Goal: Check status

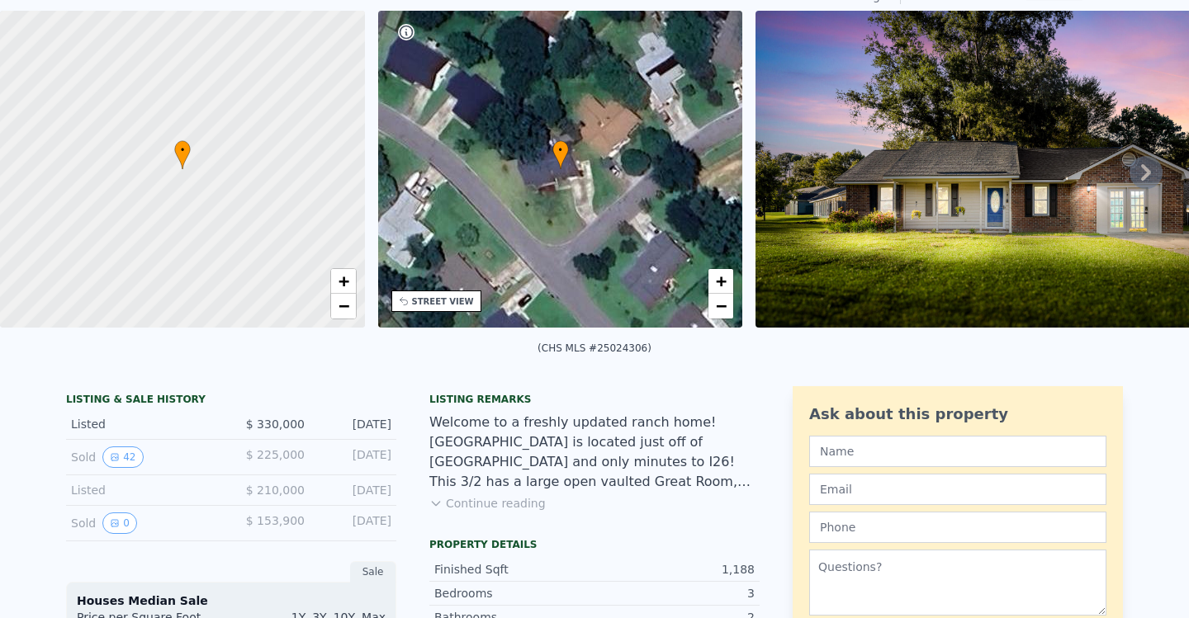
scroll to position [13, 0]
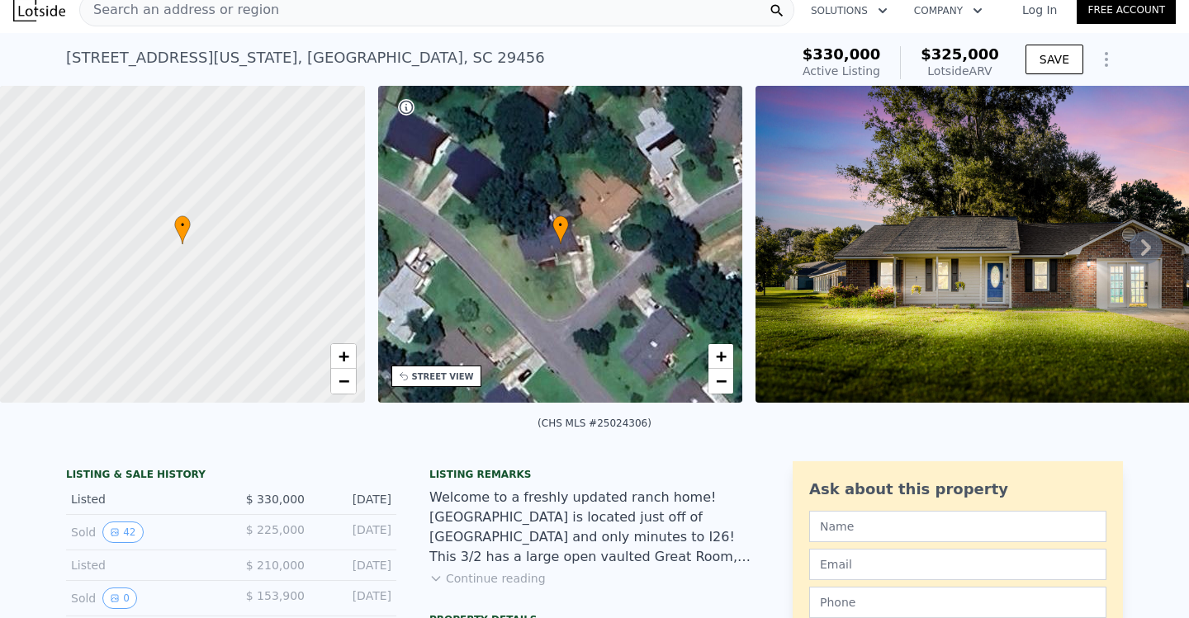
click at [1146, 248] on icon at bounding box center [1145, 247] width 33 height 33
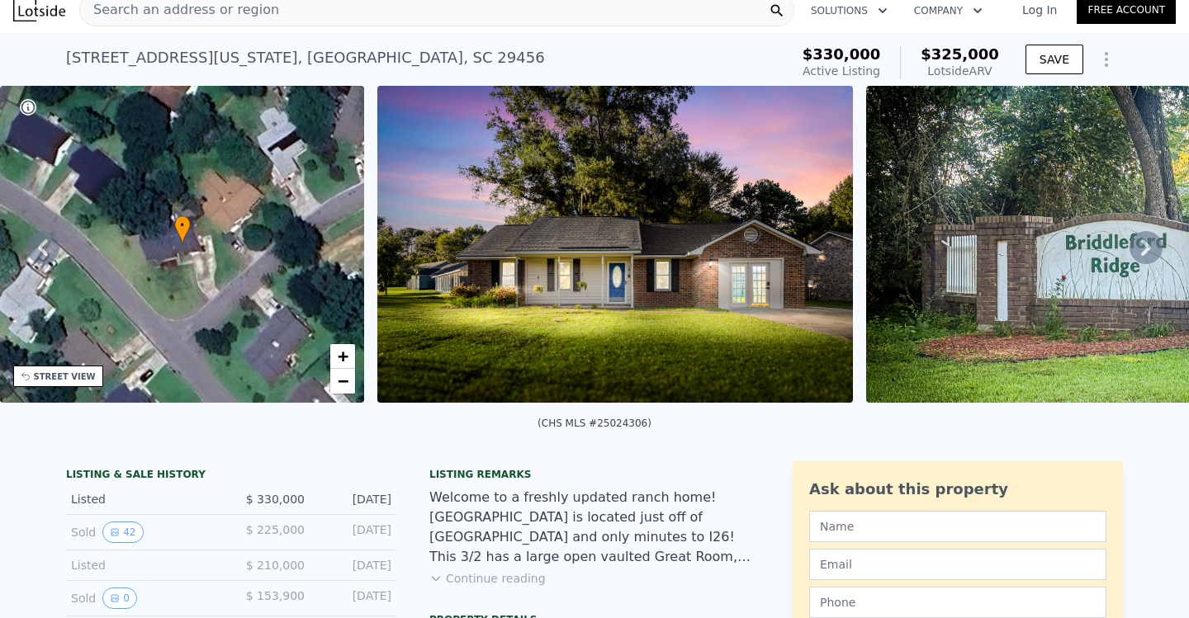
click at [1146, 248] on icon at bounding box center [1145, 247] width 33 height 33
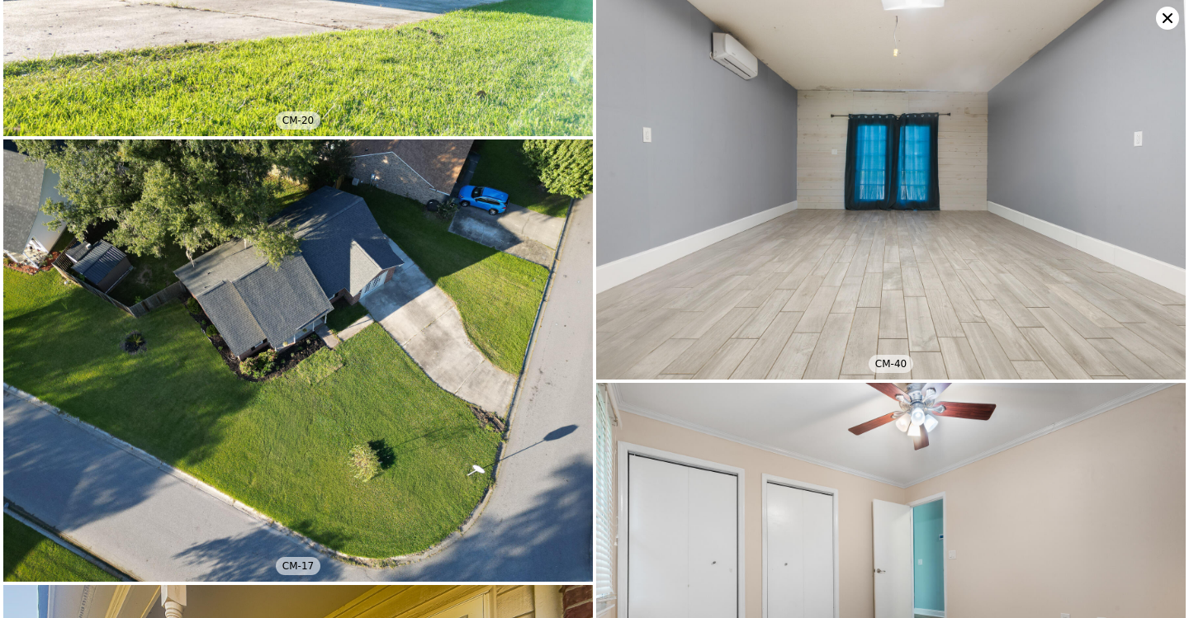
scroll to position [13635, 0]
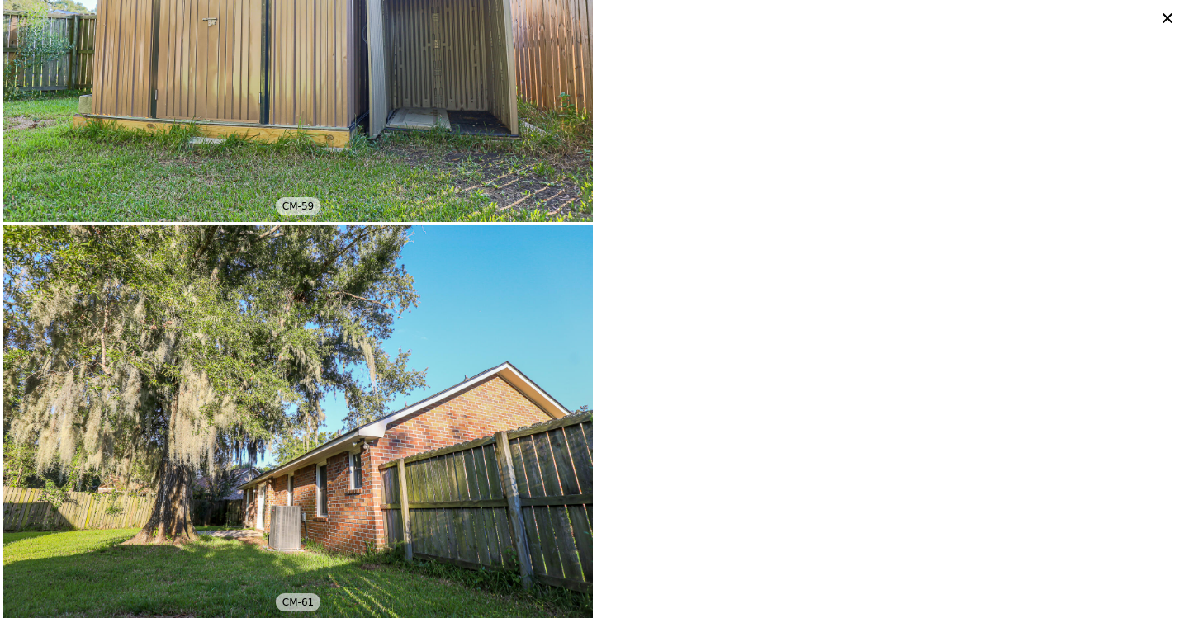
click at [1171, 22] on icon at bounding box center [1168, 18] width 10 height 10
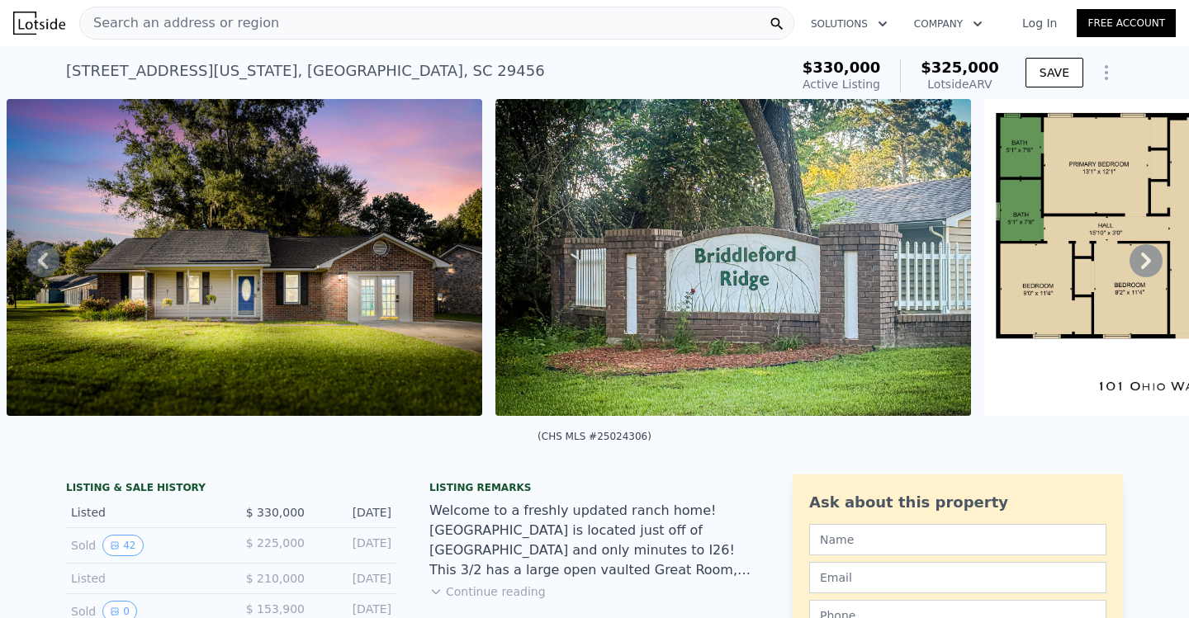
scroll to position [0, 0]
click at [44, 247] on icon at bounding box center [42, 260] width 33 height 33
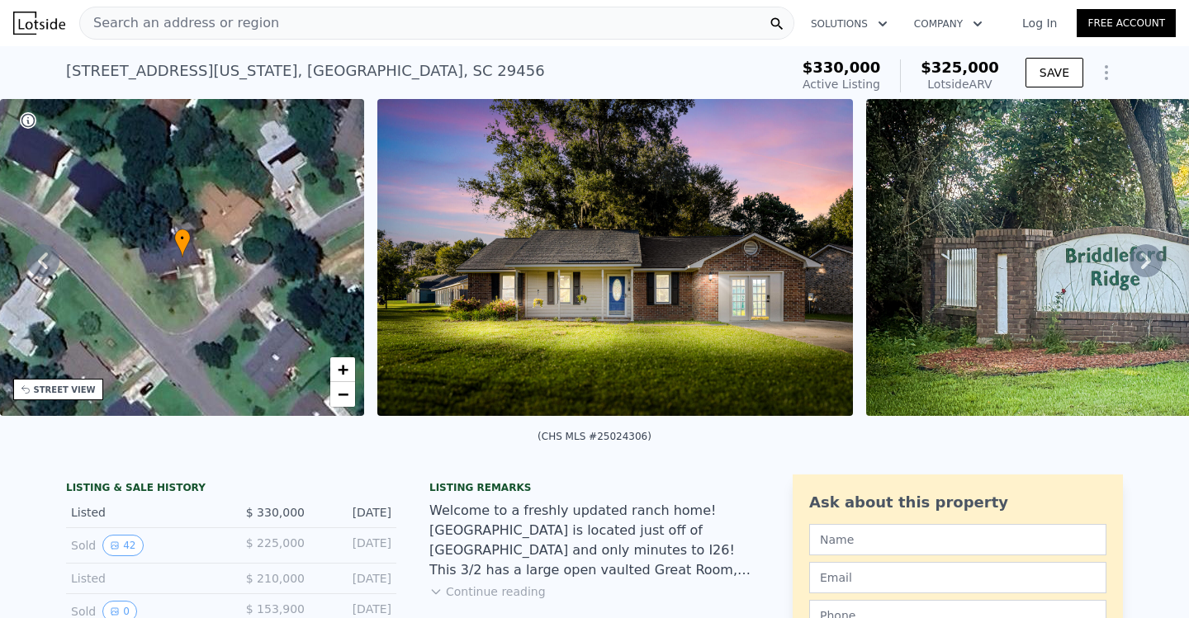
drag, startPoint x: 42, startPoint y: 254, endPoint x: 57, endPoint y: 254, distance: 14.9
click at [52, 254] on icon at bounding box center [42, 260] width 33 height 33
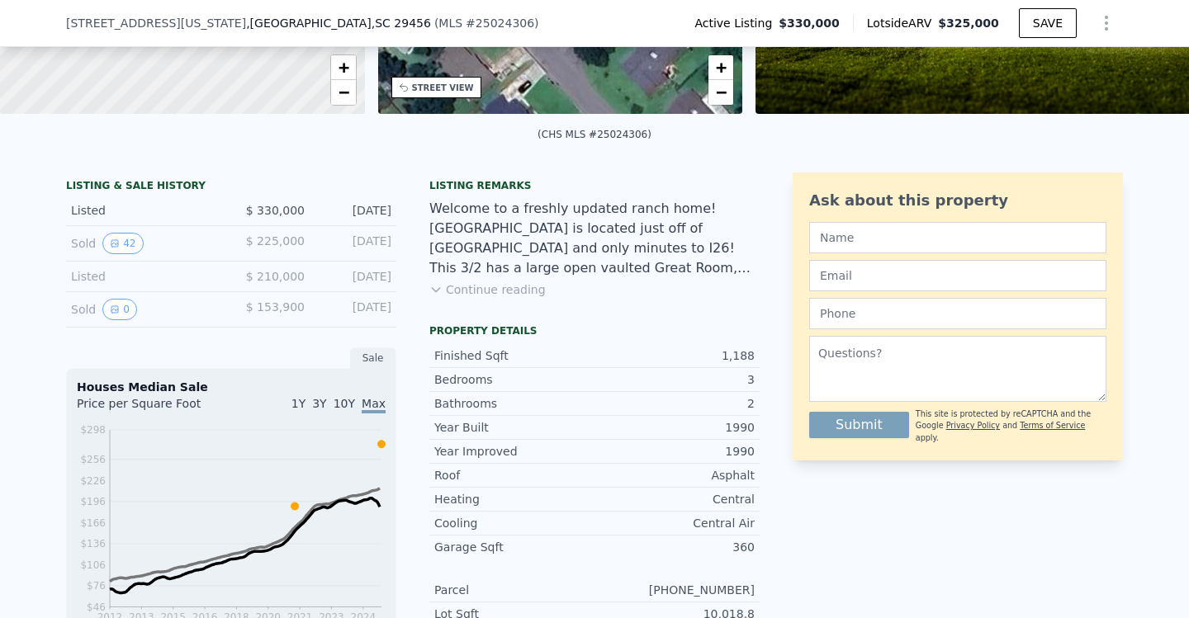
scroll to position [303, 0]
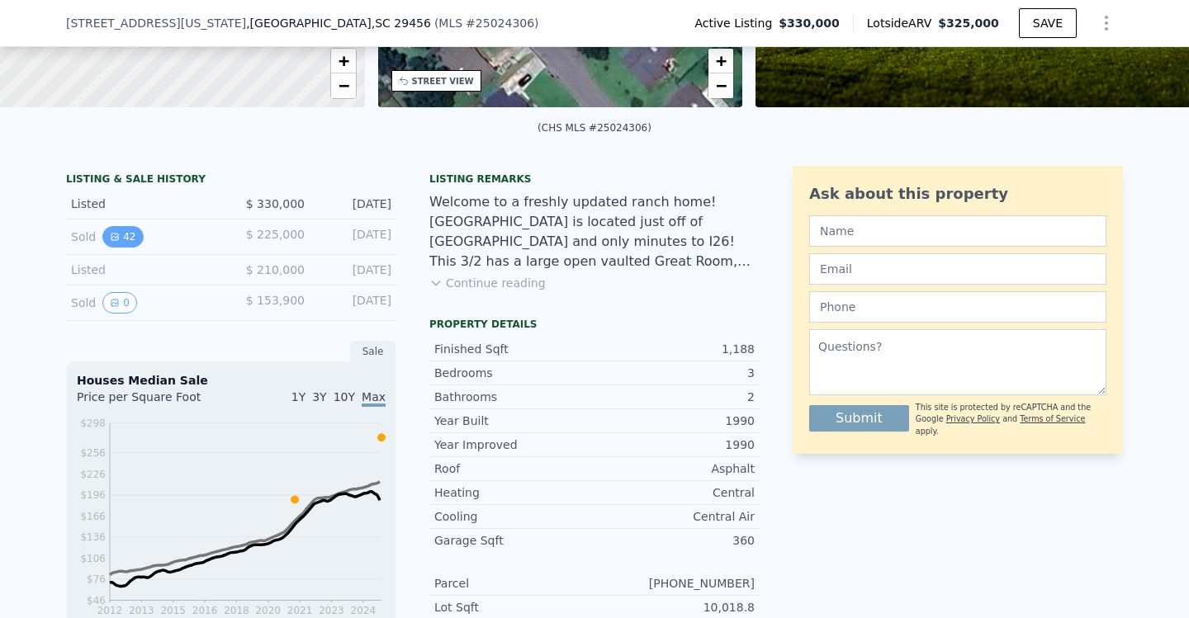
click at [127, 239] on button "42" at bounding box center [122, 236] width 40 height 21
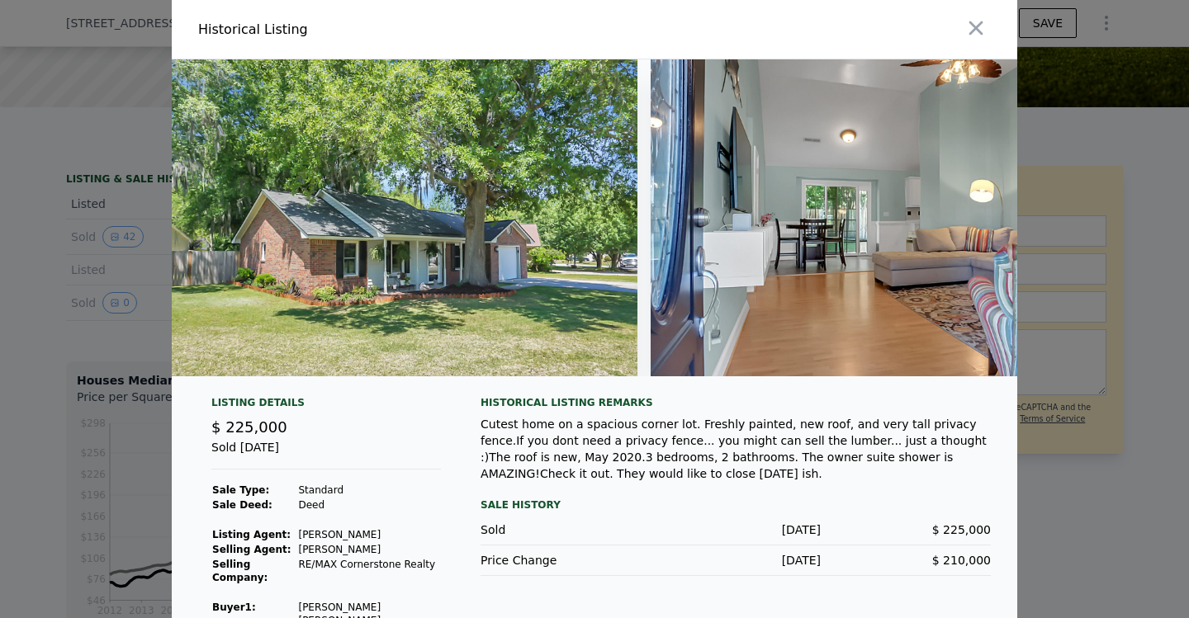
scroll to position [0, 3933]
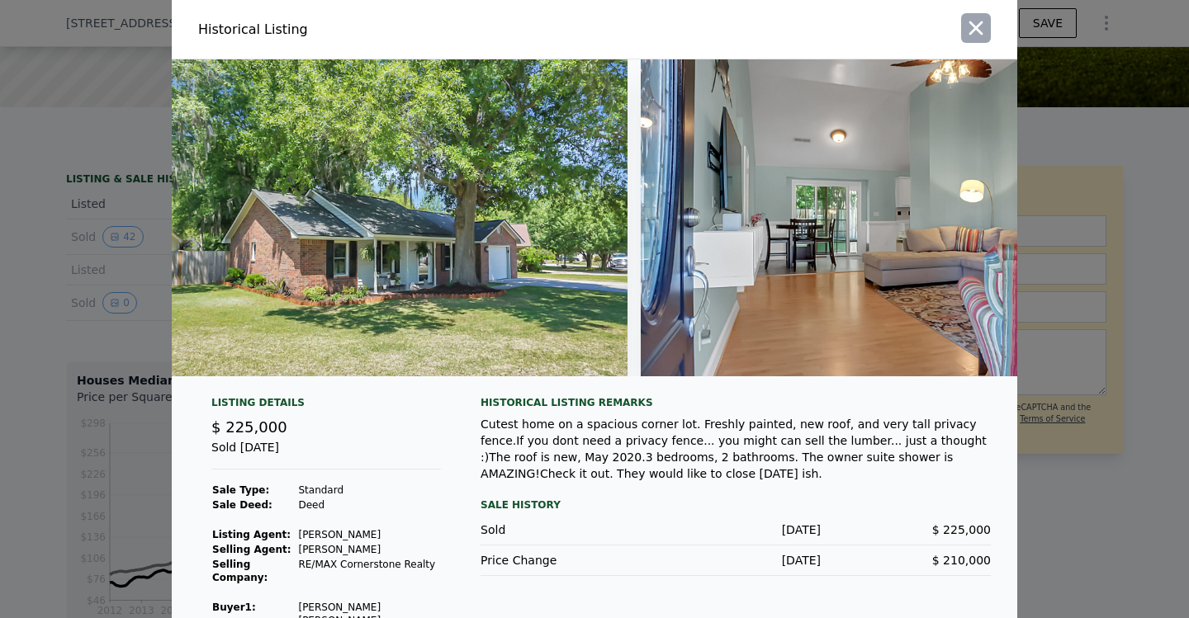
click at [978, 28] on icon "button" at bounding box center [975, 28] width 23 height 23
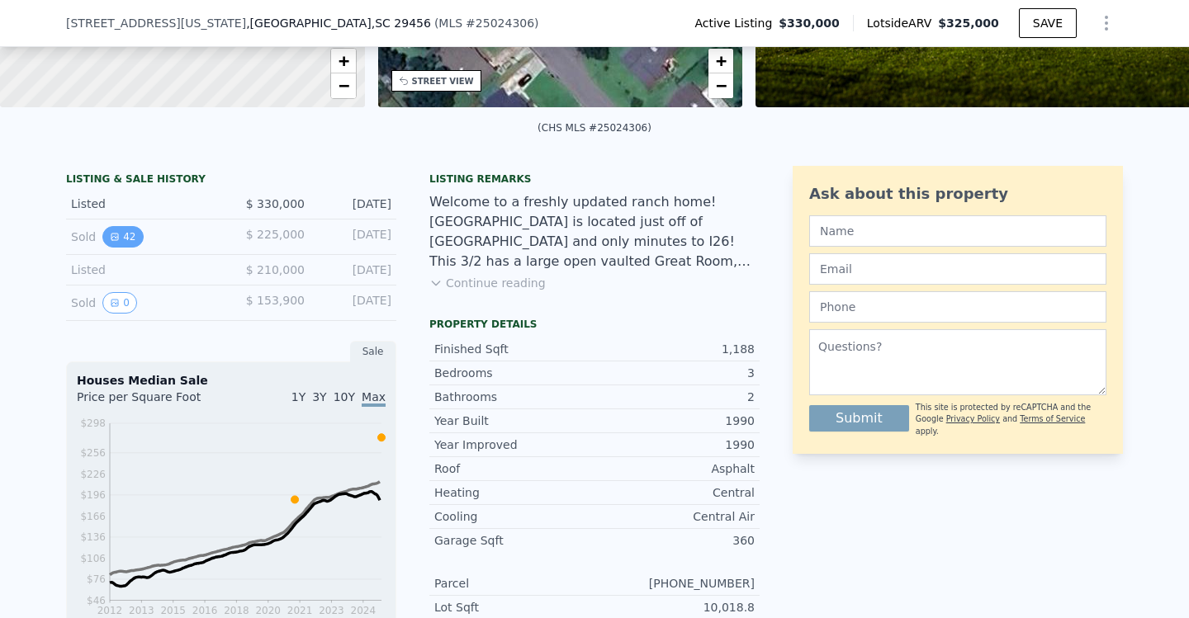
click at [130, 237] on button "42" at bounding box center [122, 236] width 40 height 21
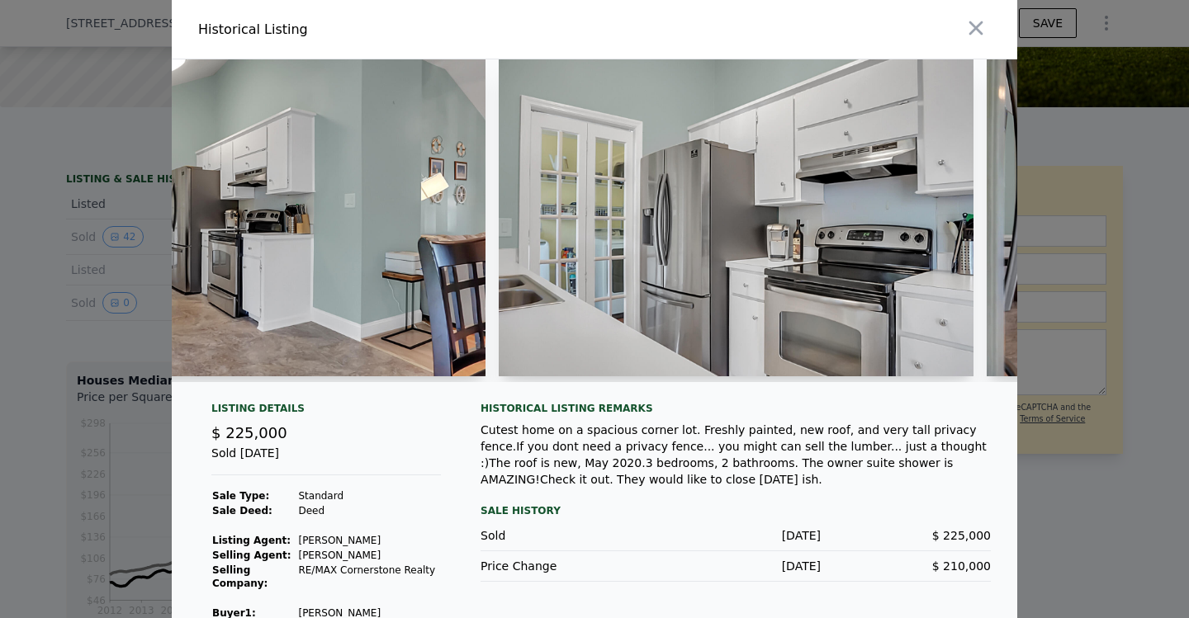
scroll to position [0, 9437]
click at [968, 12] on div at bounding box center [809, 29] width 416 height 59
click at [982, 31] on icon "button" at bounding box center [975, 28] width 23 height 23
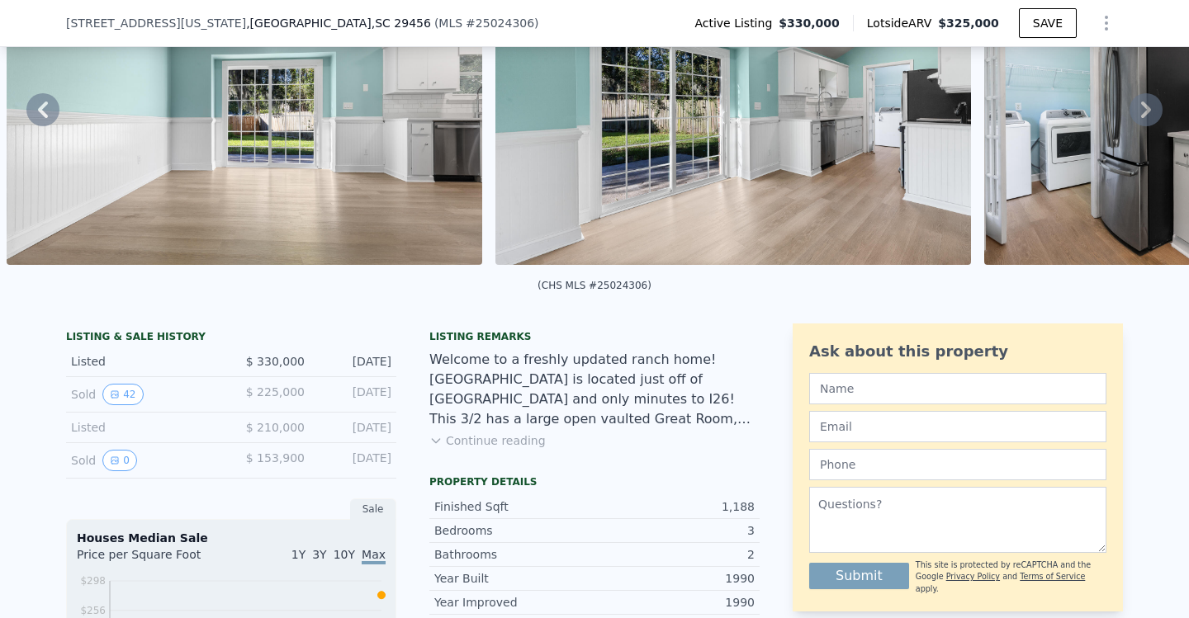
scroll to position [180, 0]
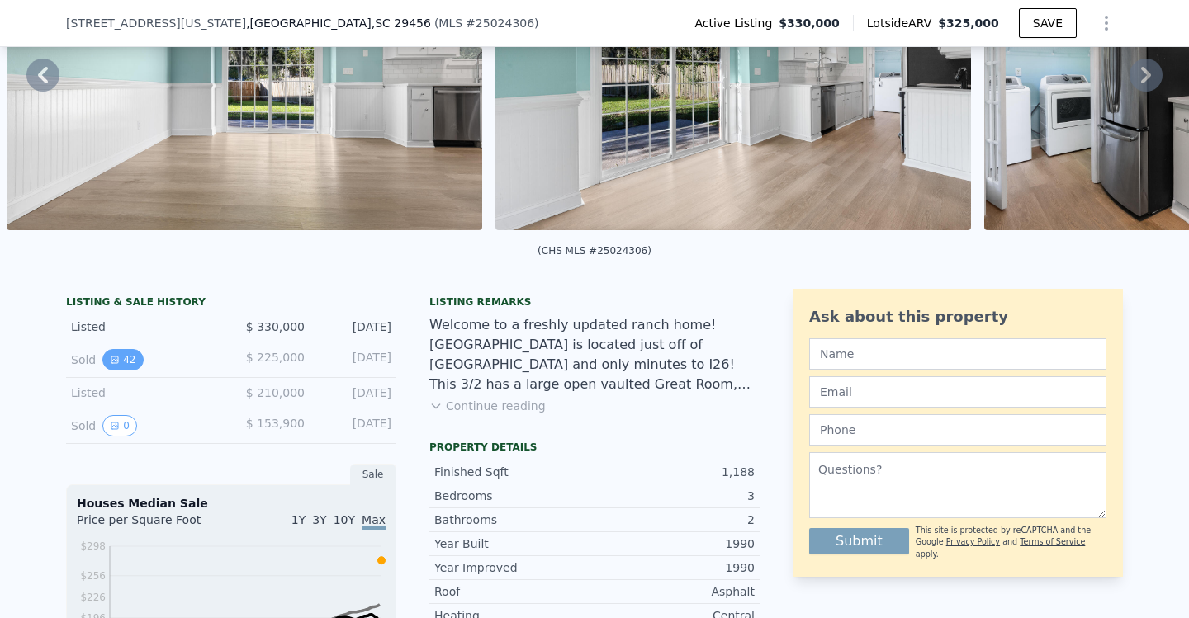
click at [113, 357] on icon "View historical data" at bounding box center [114, 360] width 7 height 7
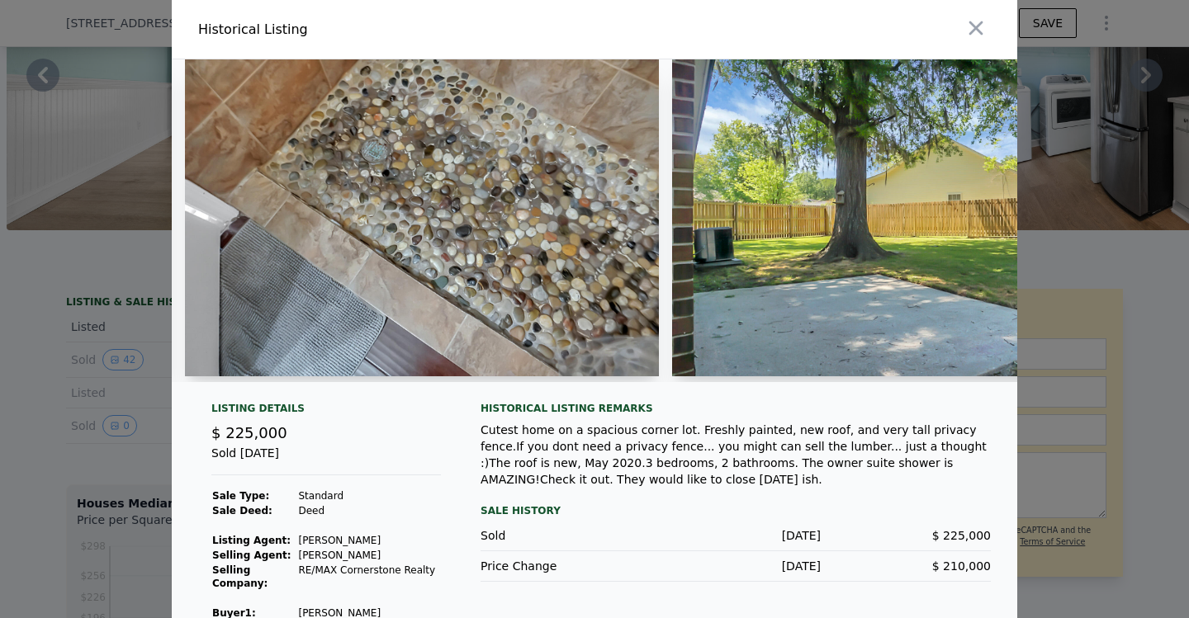
scroll to position [0, 17067]
click at [1092, 179] on div at bounding box center [594, 309] width 1189 height 618
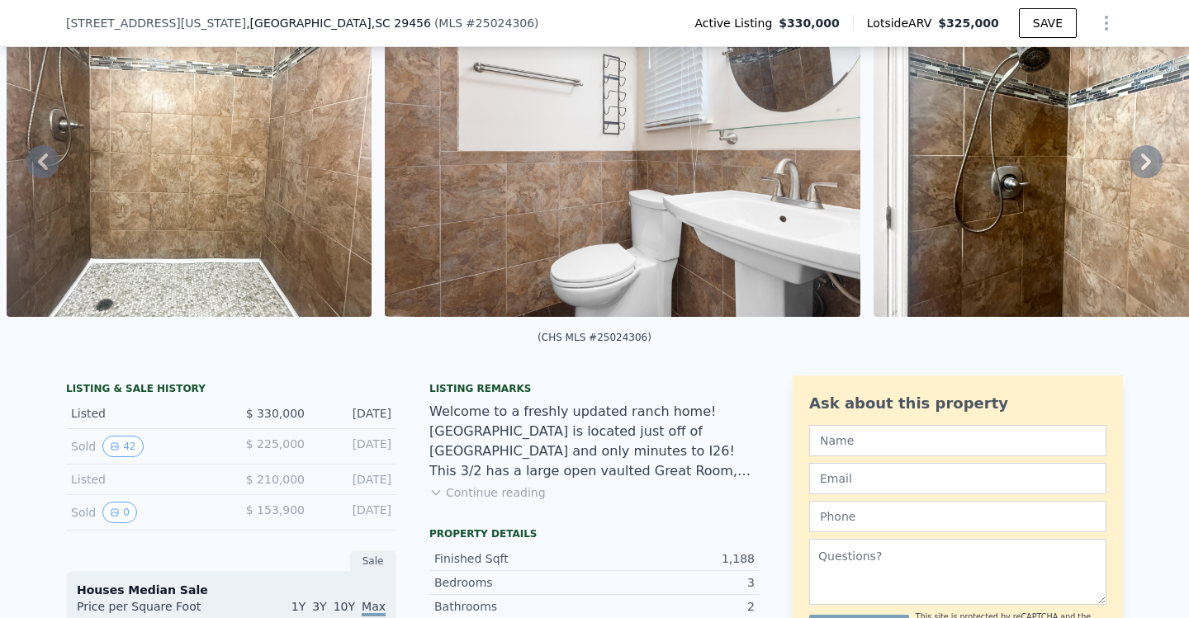
scroll to position [128, 0]
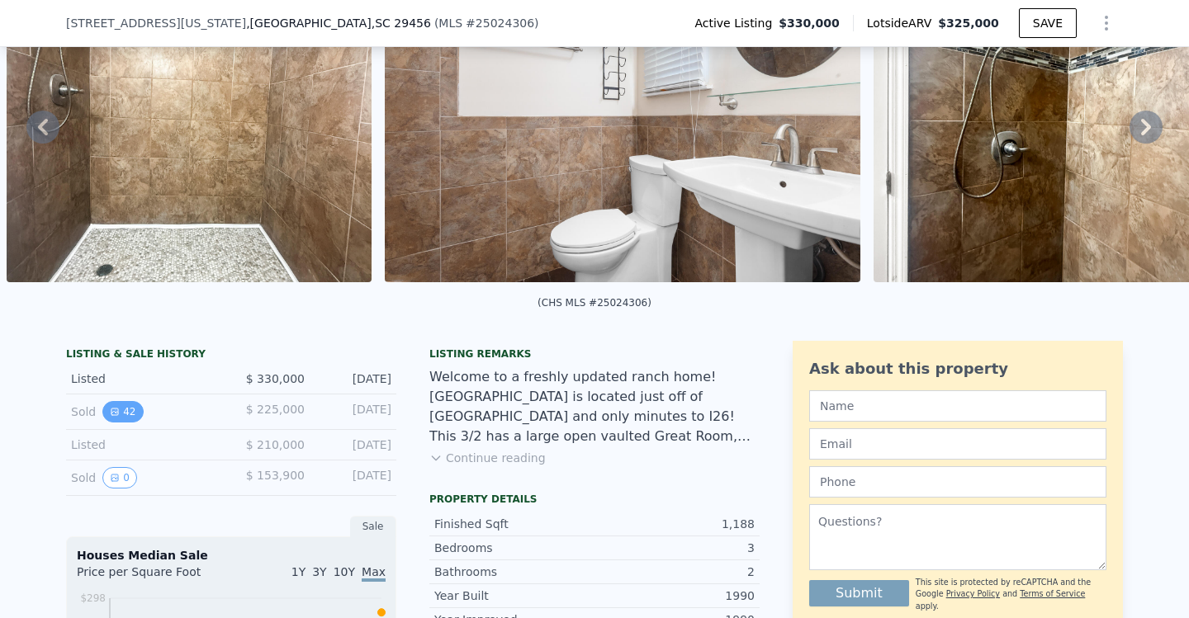
click at [126, 407] on button "42" at bounding box center [122, 411] width 40 height 21
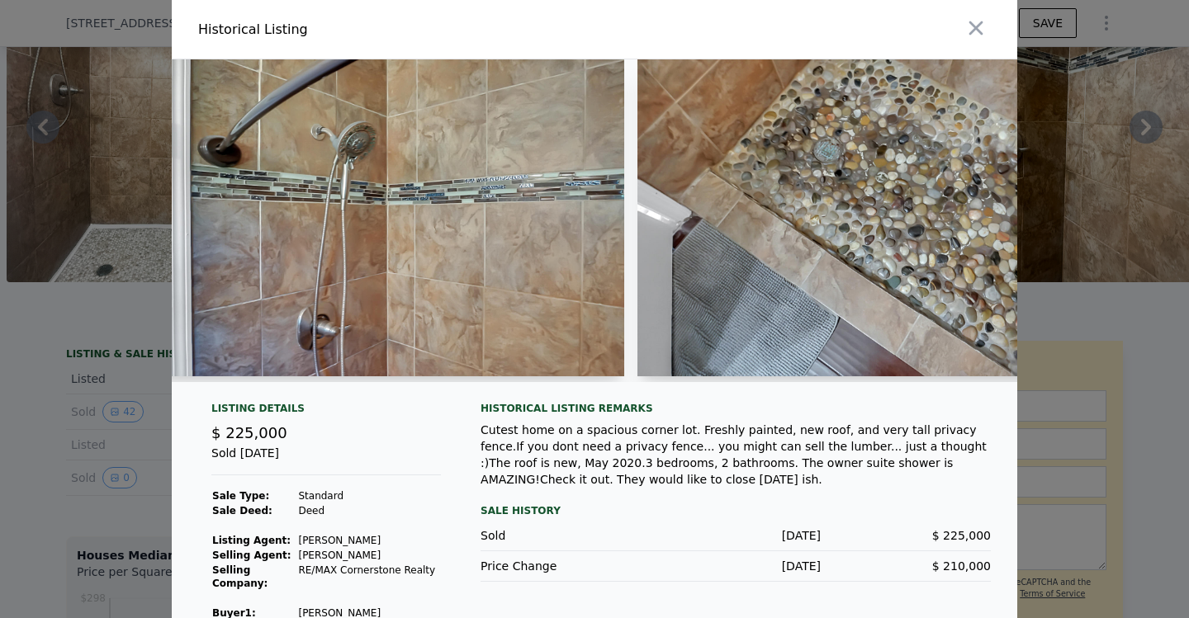
scroll to position [0, 16626]
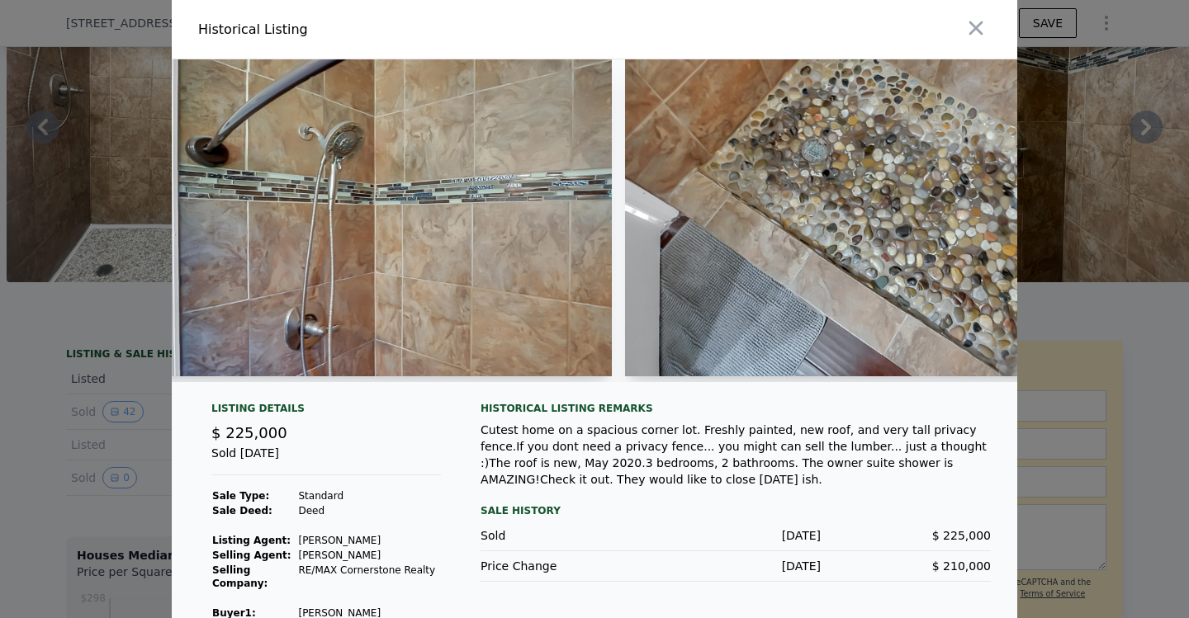
click at [1099, 367] on div at bounding box center [594, 309] width 1189 height 618
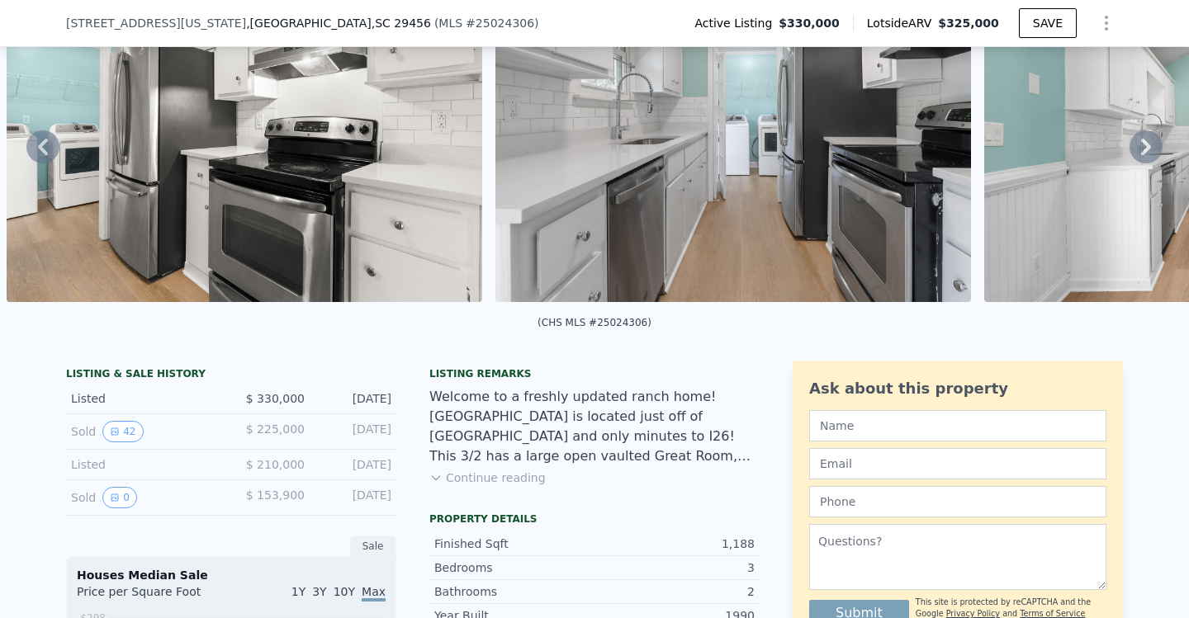
scroll to position [107, 0]
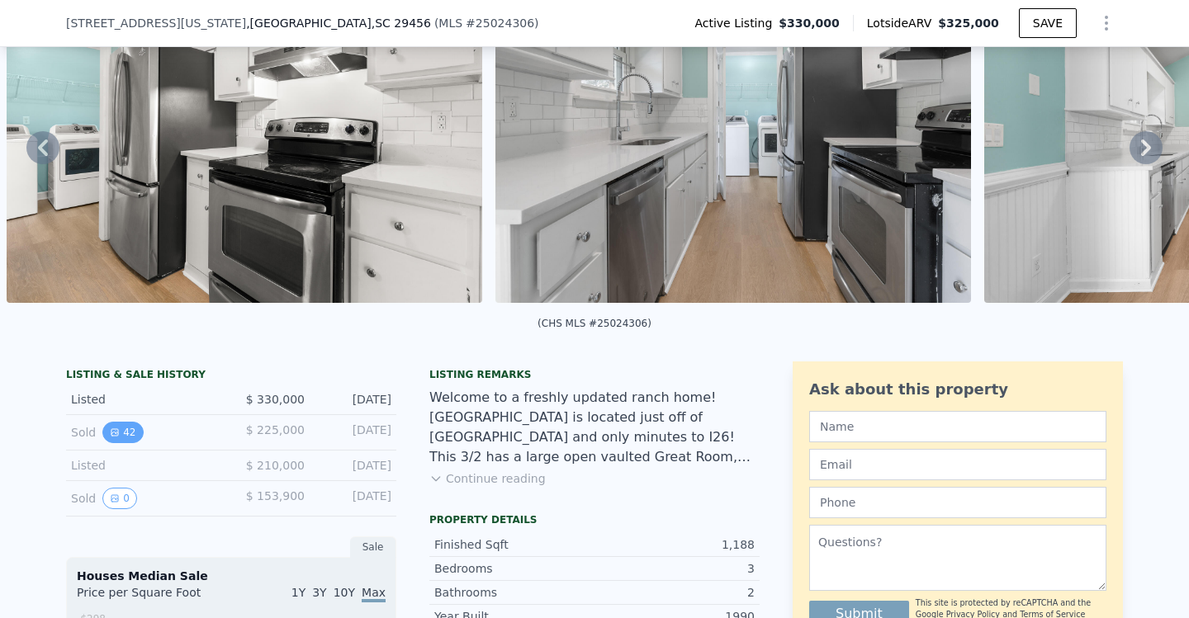
click at [121, 441] on button "42" at bounding box center [122, 432] width 40 height 21
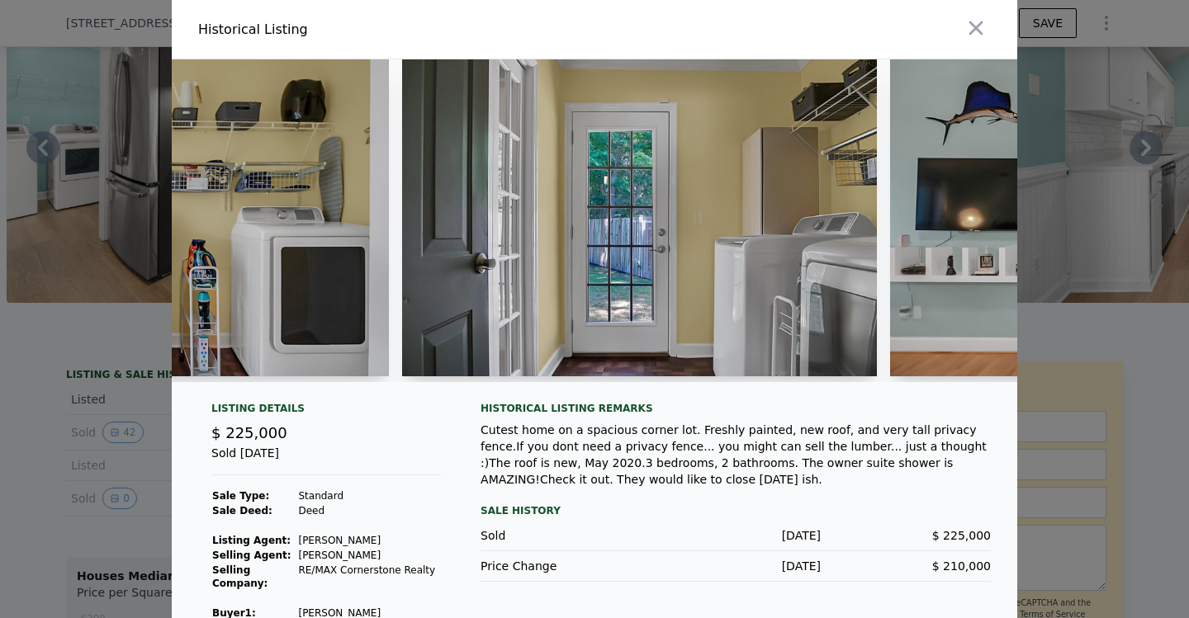
scroll to position [0, 10998]
click at [1082, 206] on div at bounding box center [594, 309] width 1189 height 618
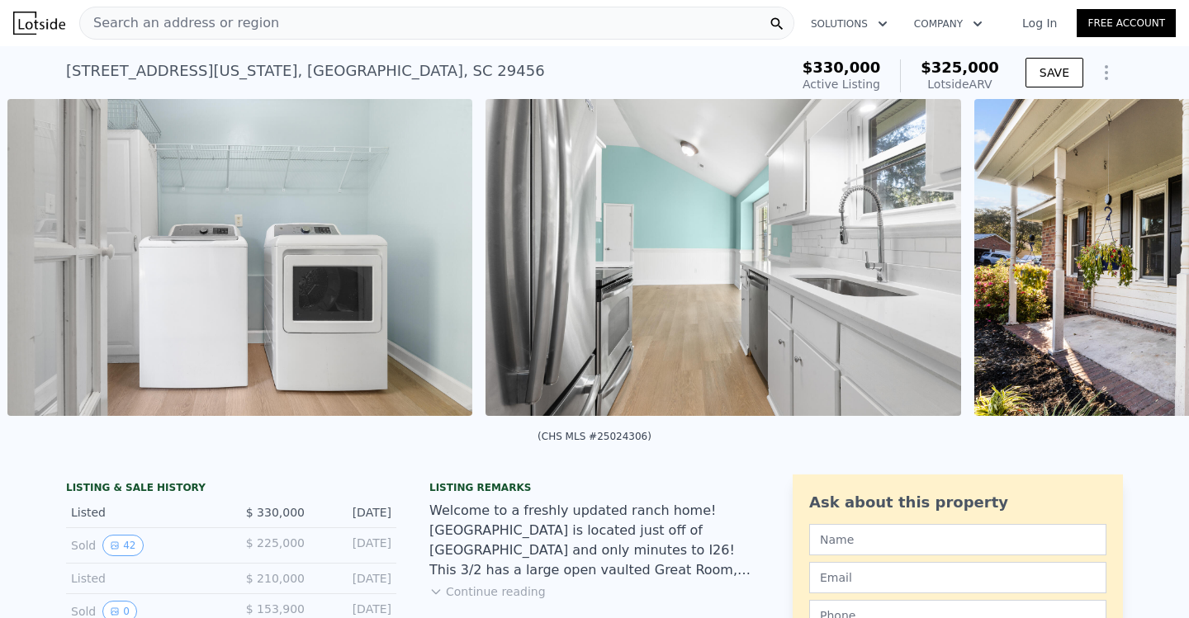
scroll to position [0, 12217]
click at [136, 538] on button "42" at bounding box center [122, 545] width 40 height 21
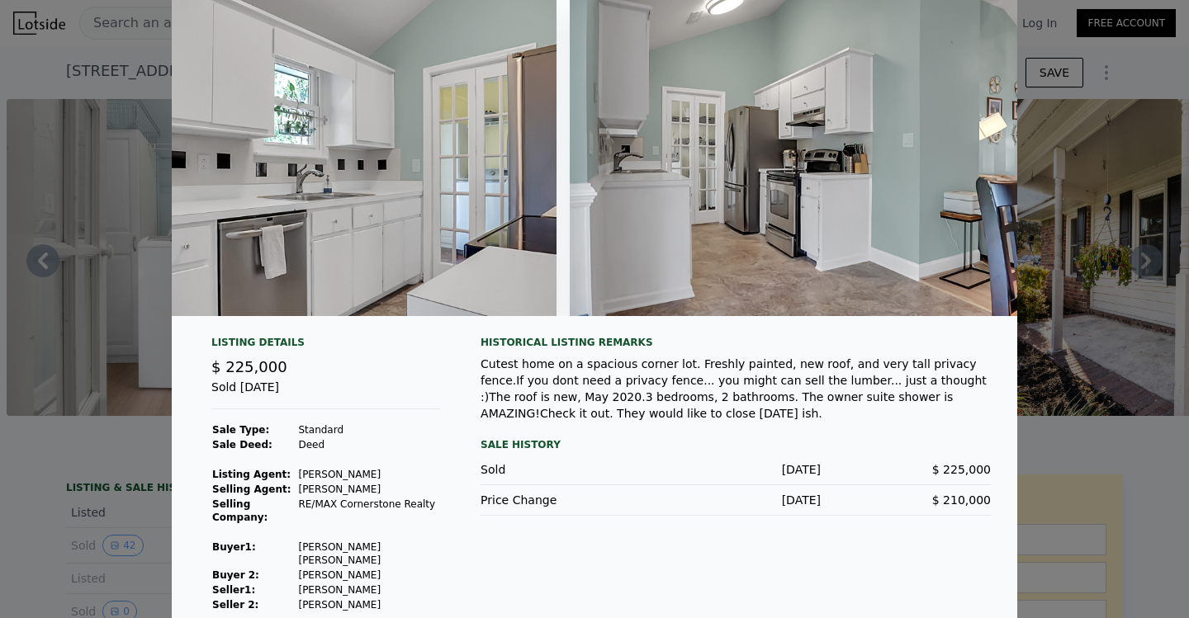
scroll to position [0, 8879]
